Goal: Task Accomplishment & Management: Complete application form

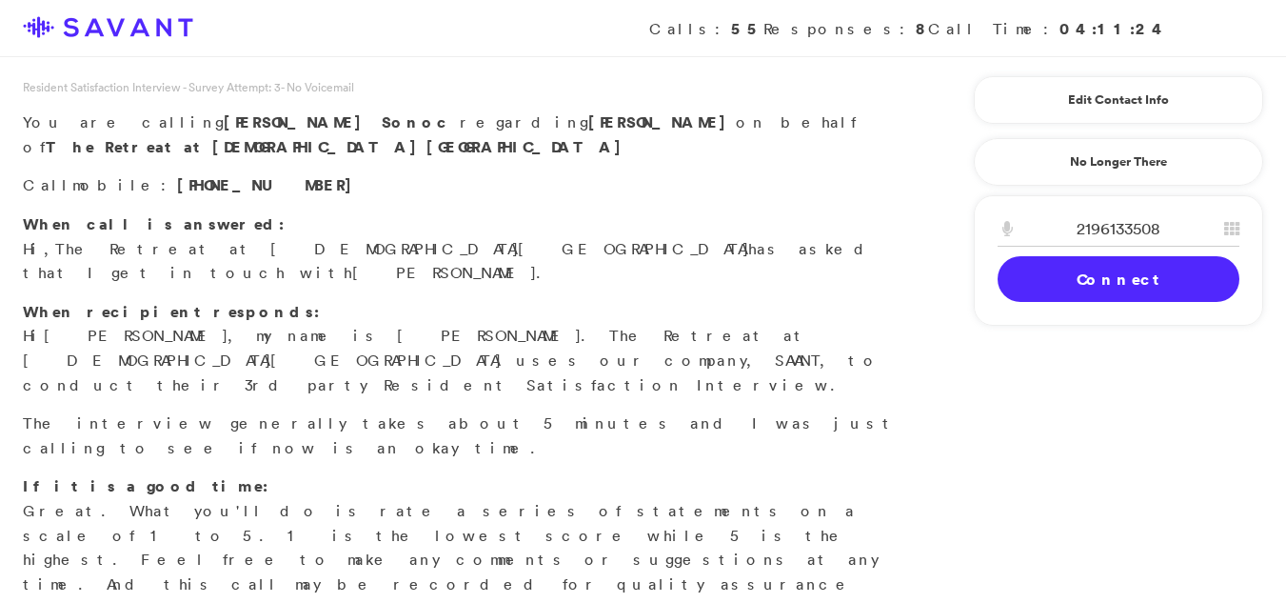
click at [1086, 277] on link "Connect" at bounding box center [1119, 279] width 242 height 46
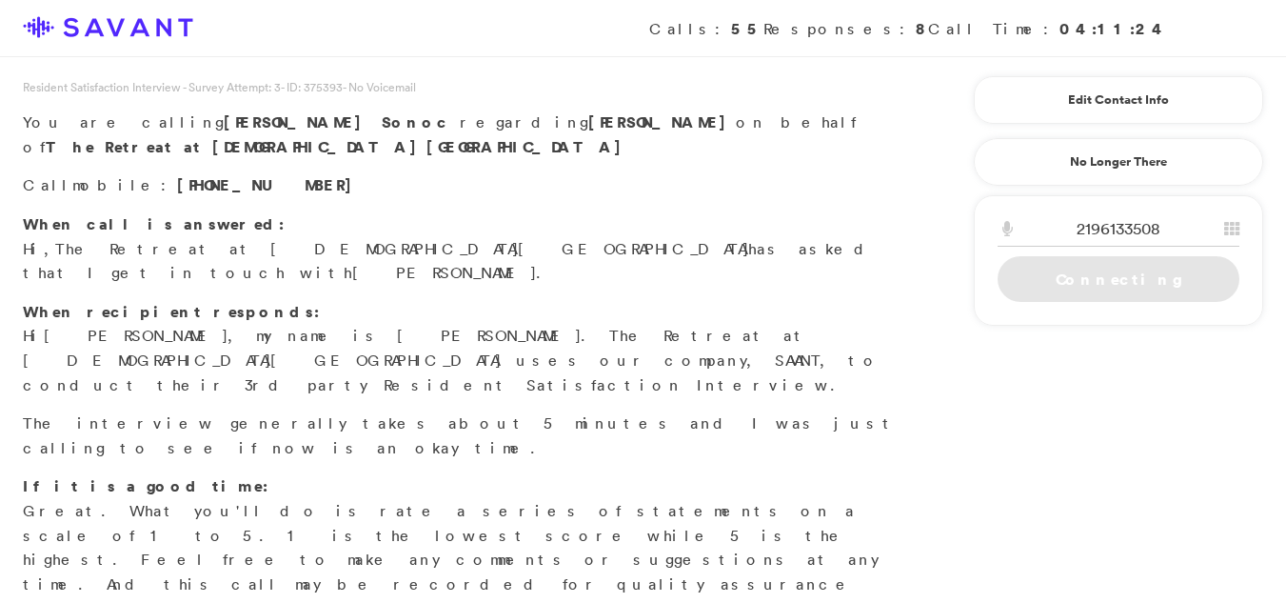
click at [1088, 277] on link "Connecting" at bounding box center [1119, 279] width 242 height 46
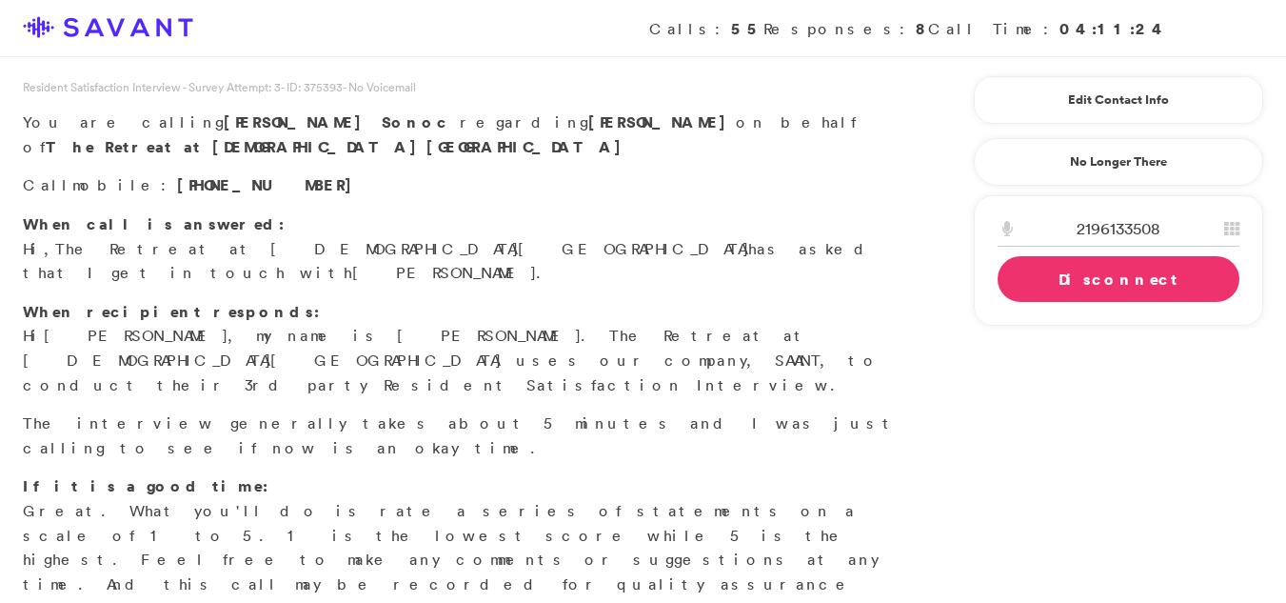
click at [1088, 281] on link "Disconnect" at bounding box center [1119, 279] width 242 height 46
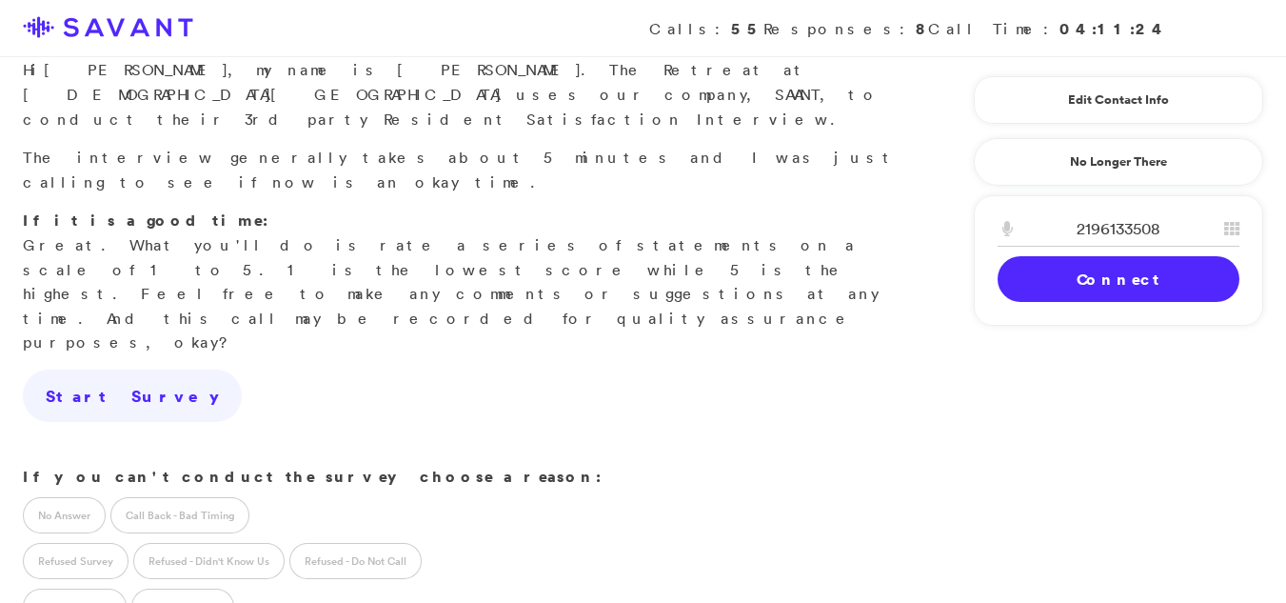
scroll to position [337, 0]
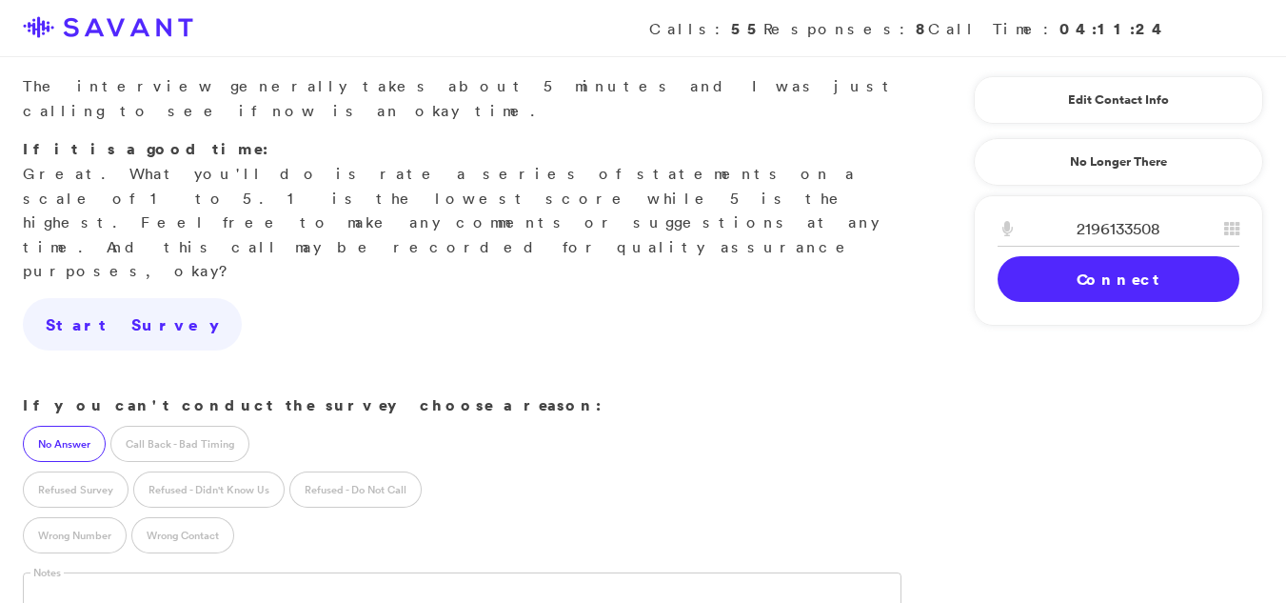
click at [53, 425] on label "No Answer" at bounding box center [64, 443] width 83 height 36
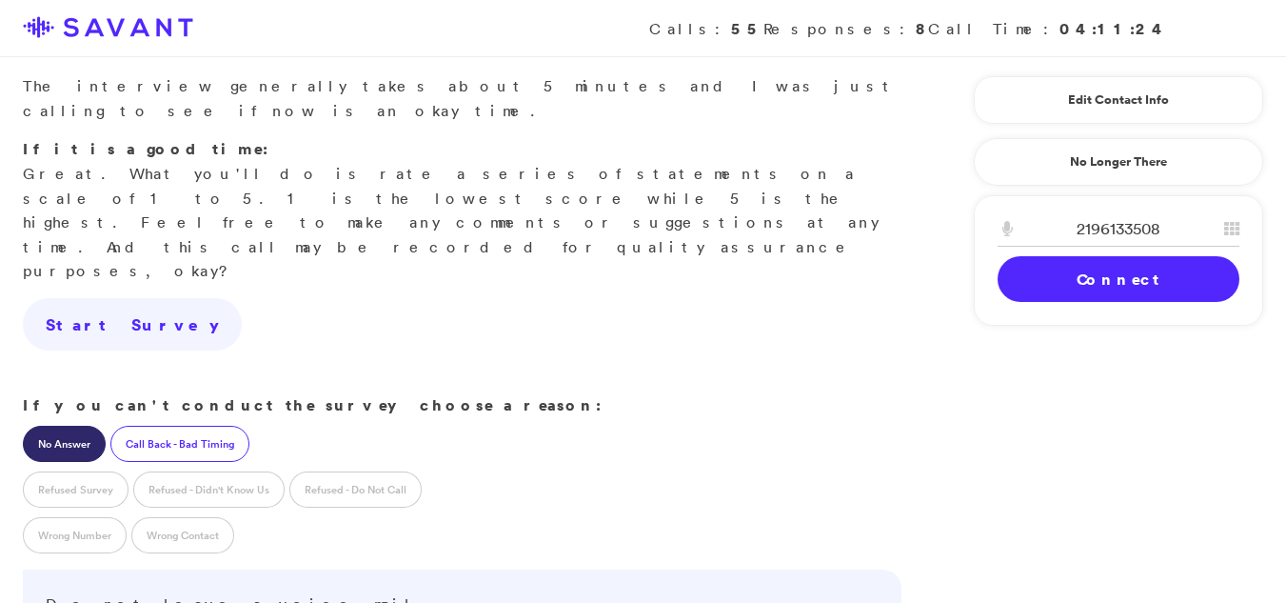
click at [174, 425] on label "Call Back - Bad Timing" at bounding box center [179, 443] width 139 height 36
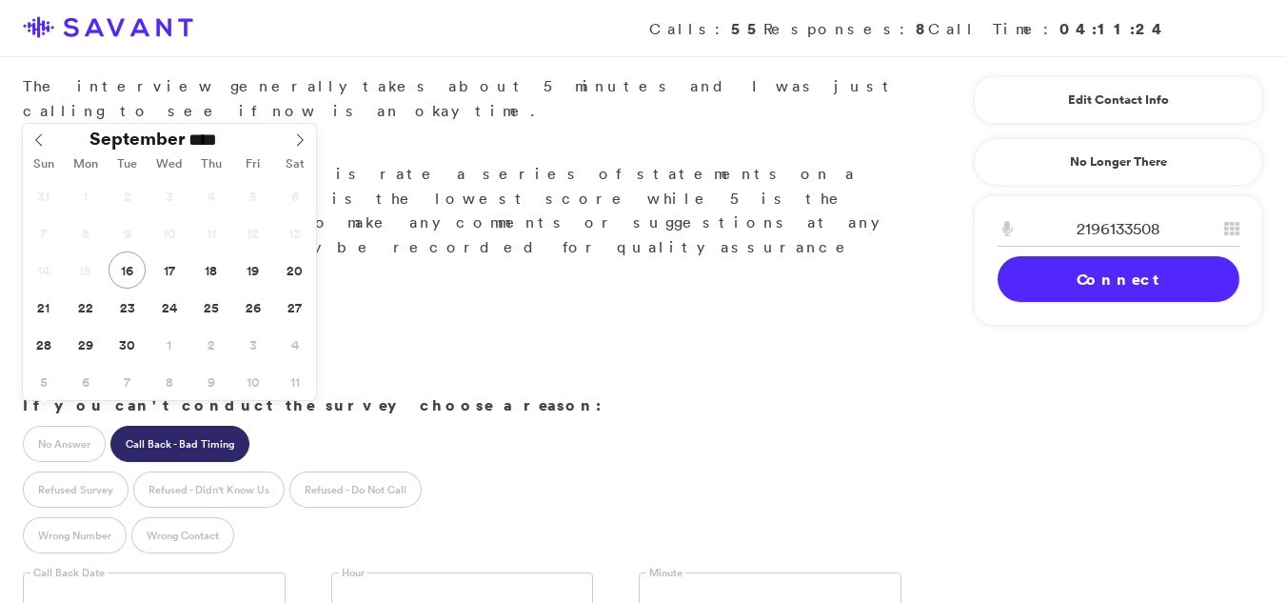
click at [49, 572] on input "text" at bounding box center [154, 590] width 263 height 36
type input "**********"
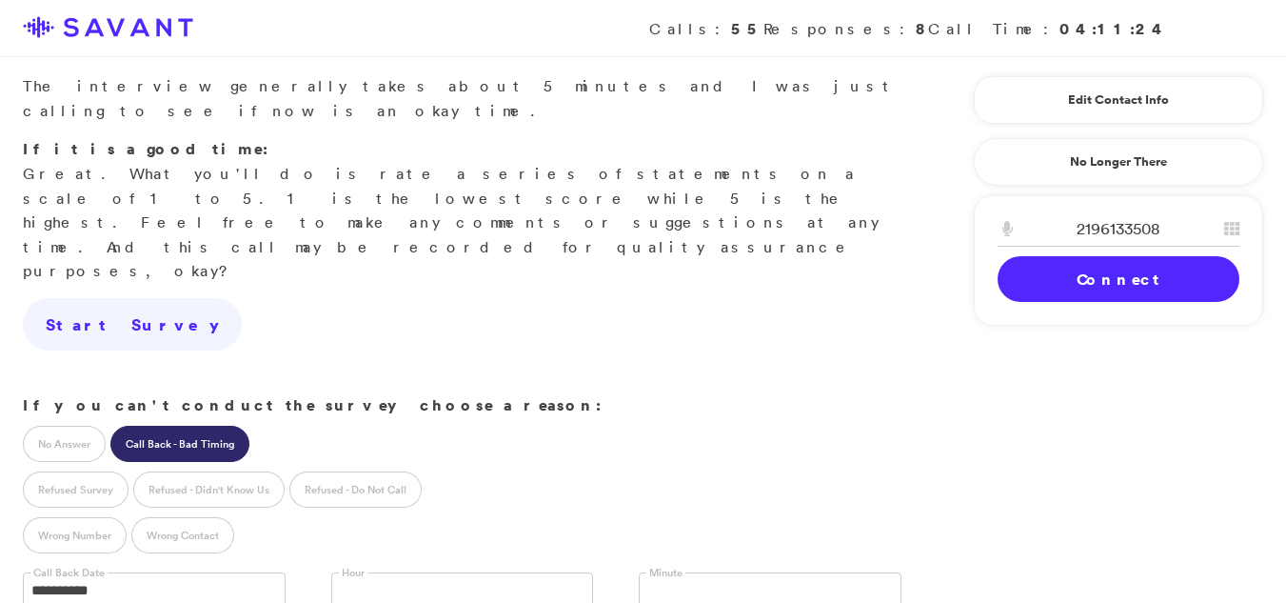
click at [463, 572] on link at bounding box center [462, 590] width 263 height 36
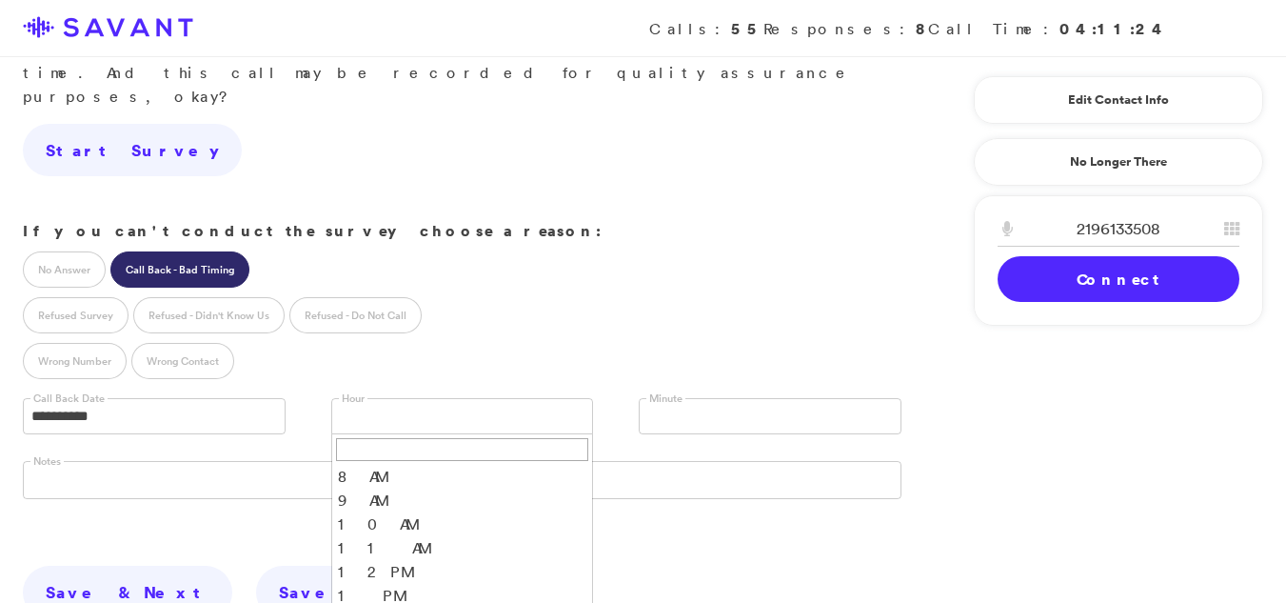
scroll to position [524, 0]
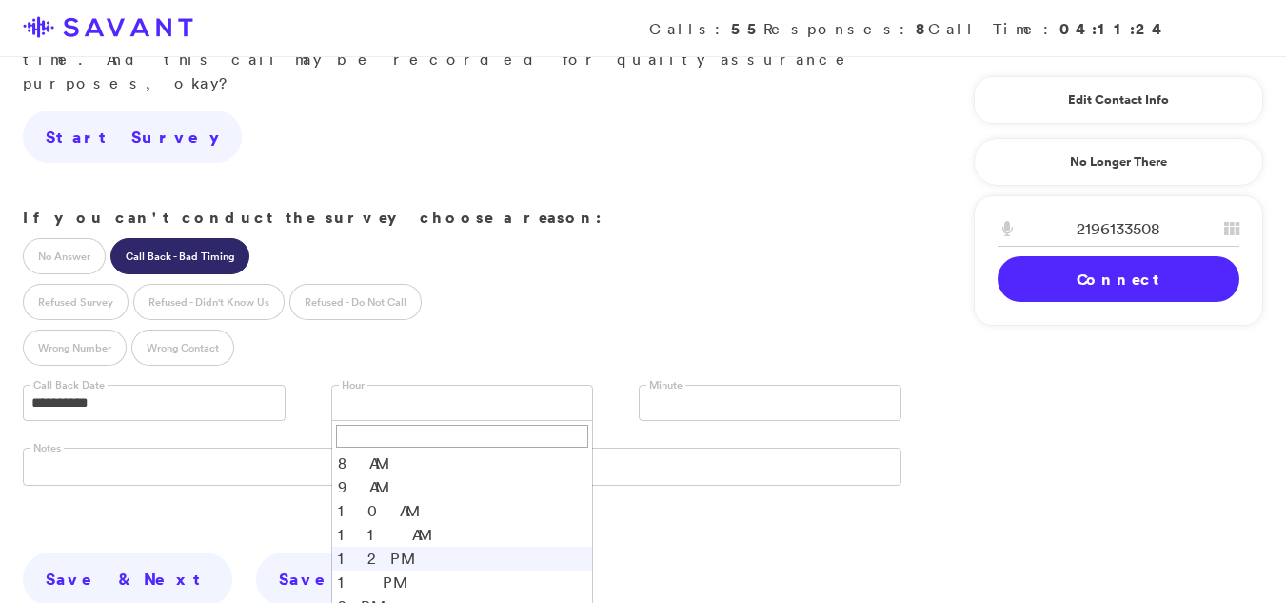
click at [343, 546] on li "12 PM" at bounding box center [462, 558] width 261 height 24
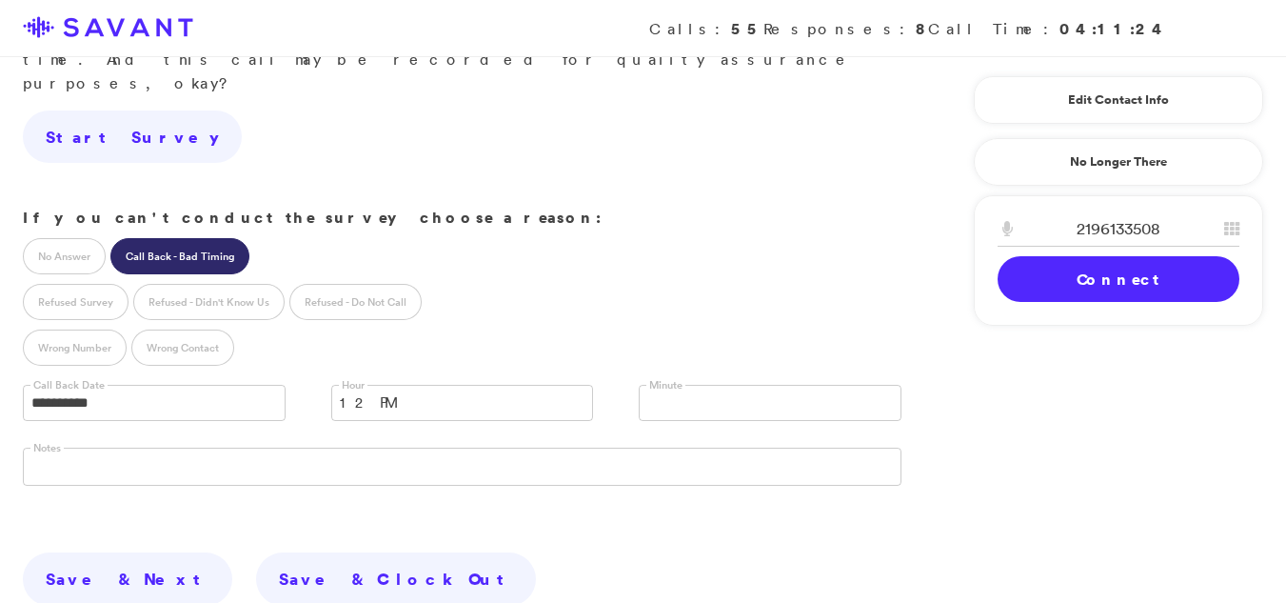
click at [635, 367] on div "Minute ** ** ** **" at bounding box center [770, 398] width 308 height 63
click at [678, 385] on link at bounding box center [770, 403] width 263 height 36
click at [665, 421] on li "00" at bounding box center [770, 433] width 261 height 24
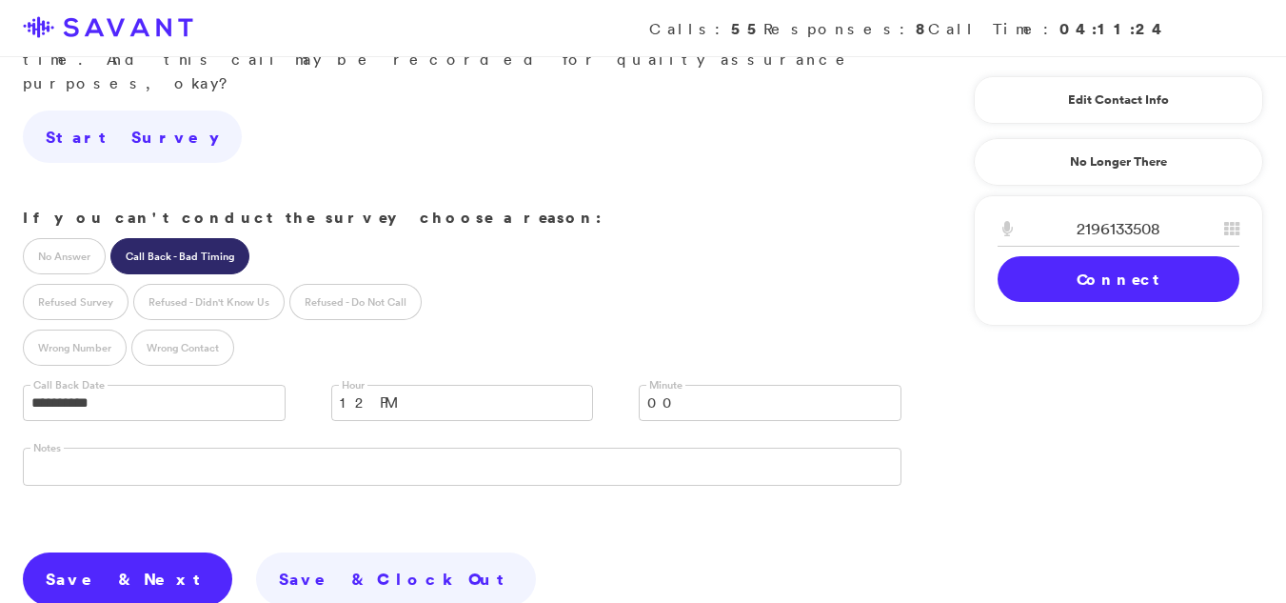
click at [63, 552] on link "Save & Next" at bounding box center [127, 578] width 209 height 53
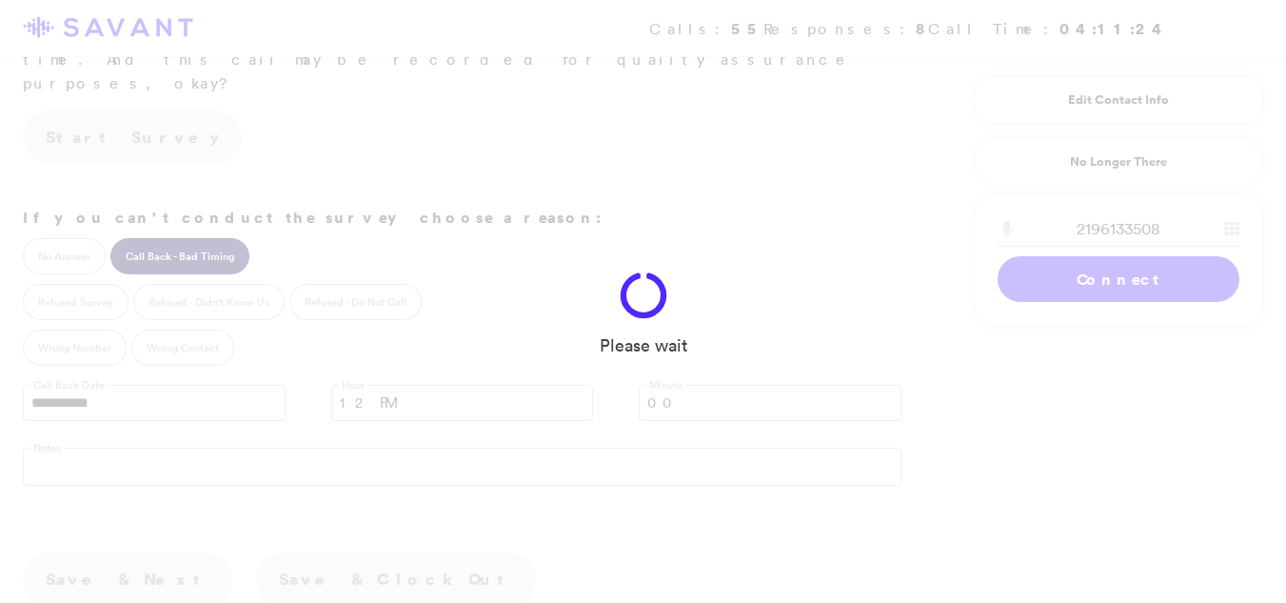
click at [63, 418] on div "Please wait" at bounding box center [643, 301] width 1286 height 603
